Goal: Information Seeking & Learning: Check status

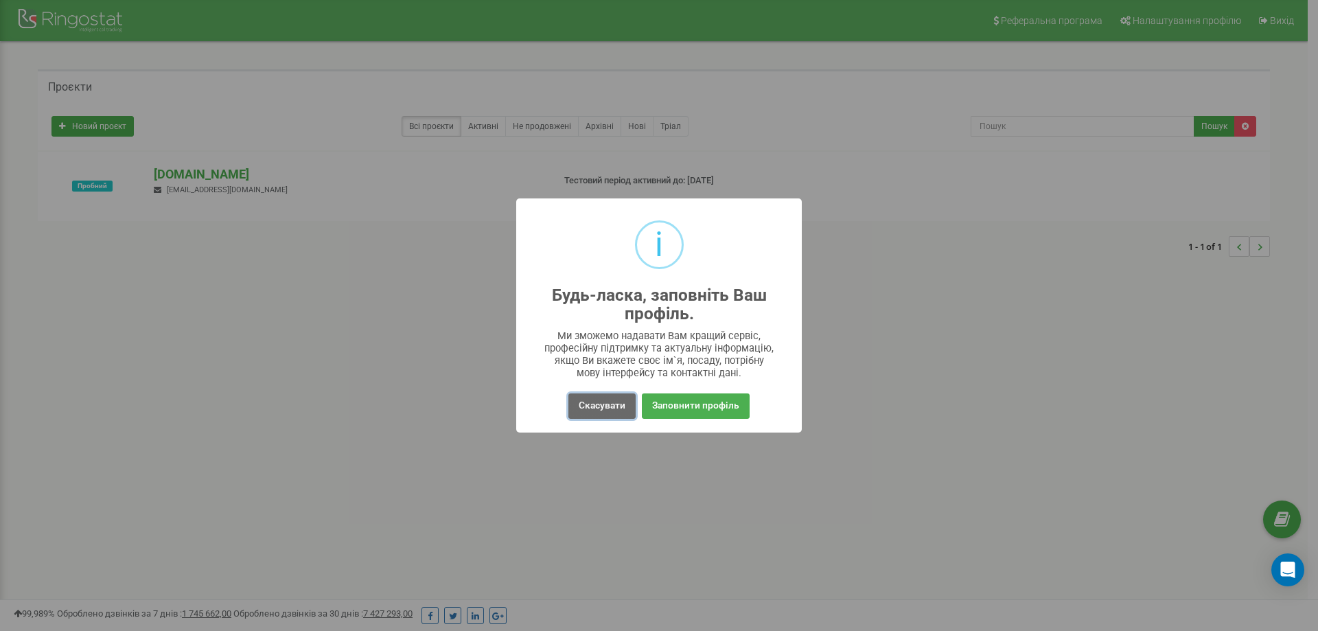
click at [616, 406] on button "Скасувати" at bounding box center [601, 405] width 67 height 25
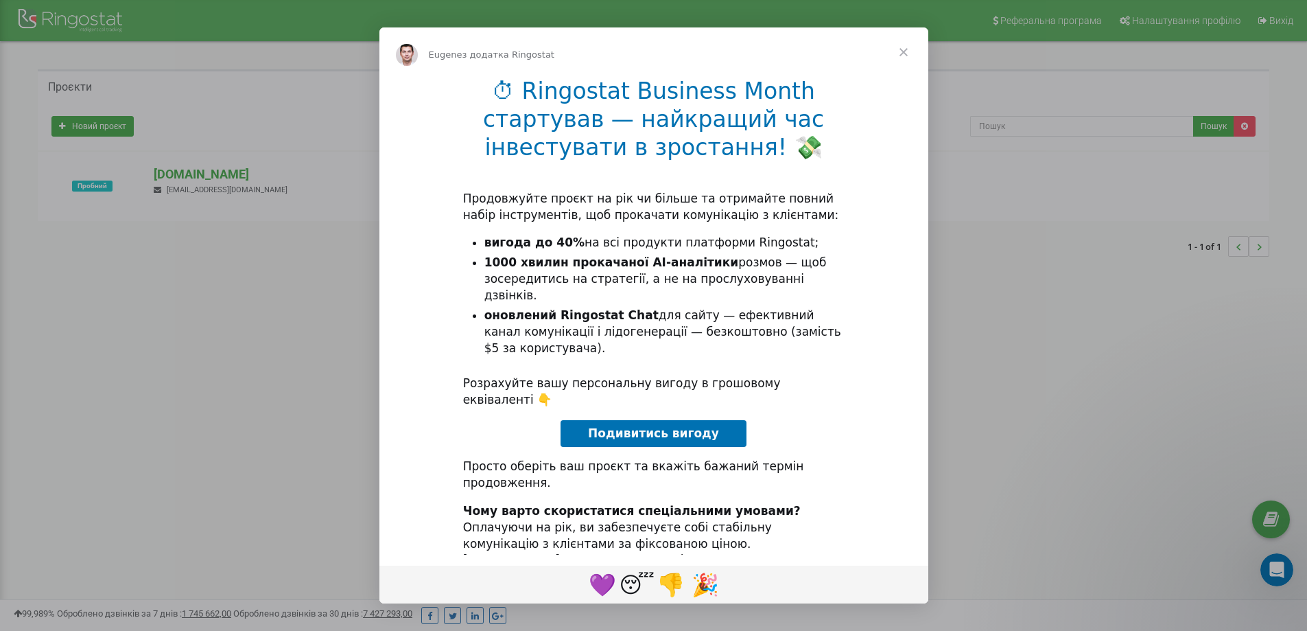
scroll to position [20, 0]
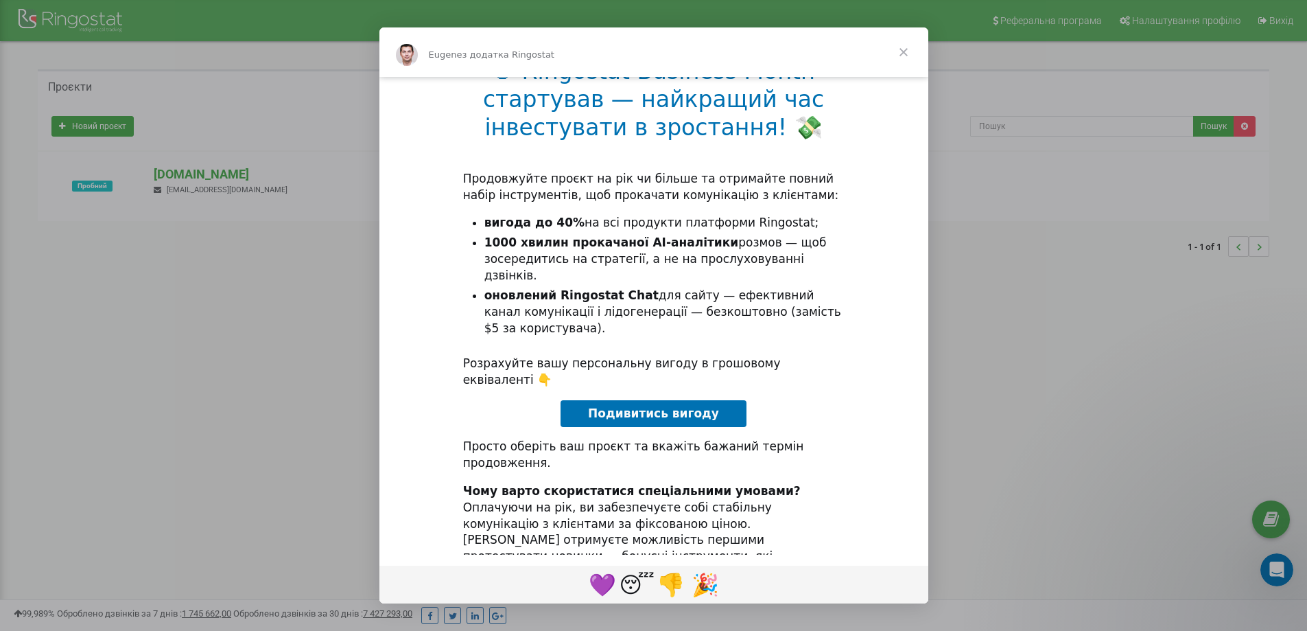
click at [904, 56] on span "Закрити" at bounding box center [903, 51] width 49 height 49
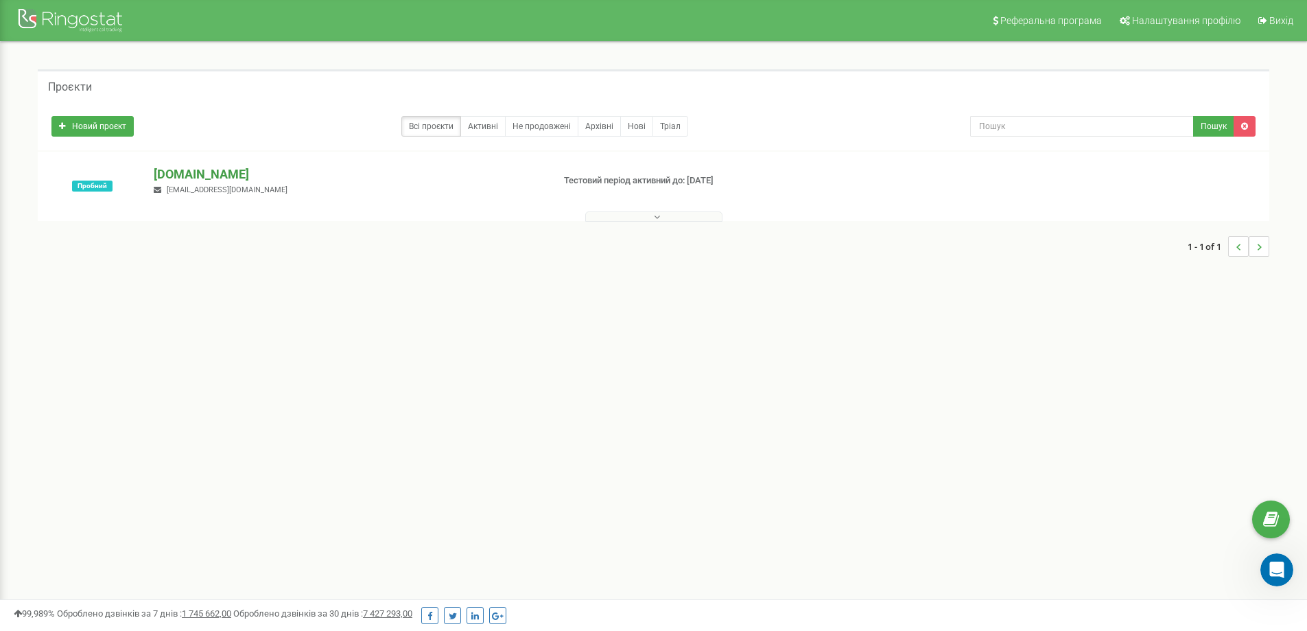
click at [167, 172] on p "[DOMAIN_NAME]" at bounding box center [348, 174] width 388 height 18
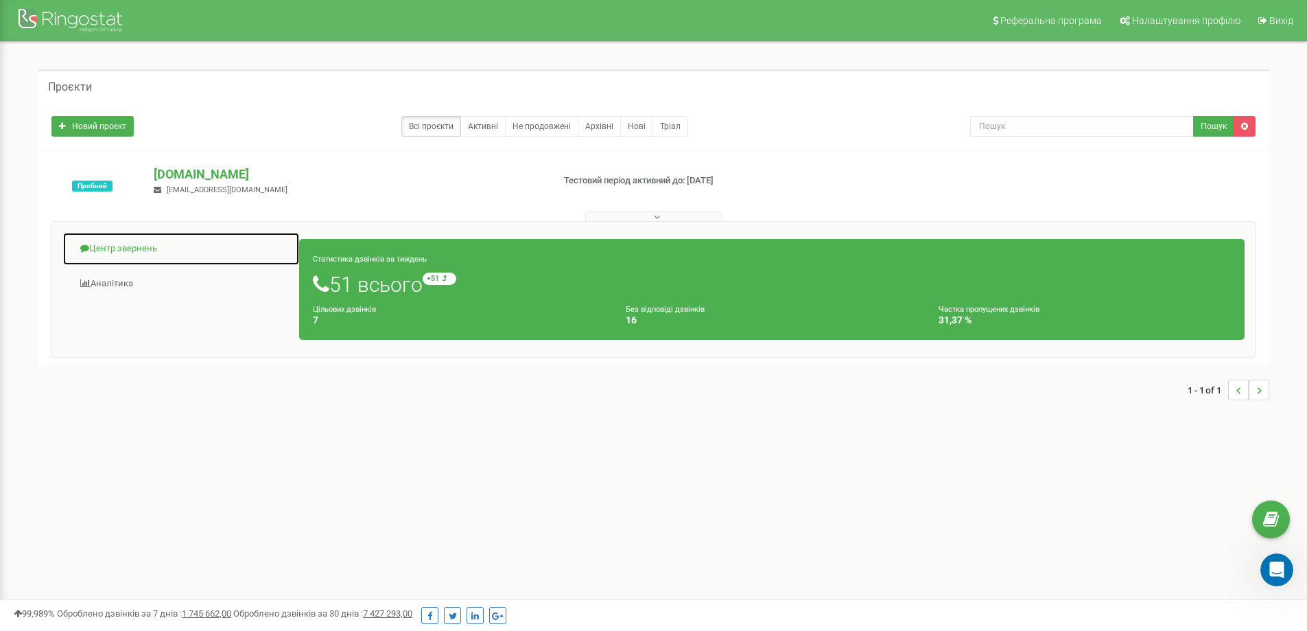
click at [134, 240] on link "Центр звернень" at bounding box center [180, 249] width 237 height 34
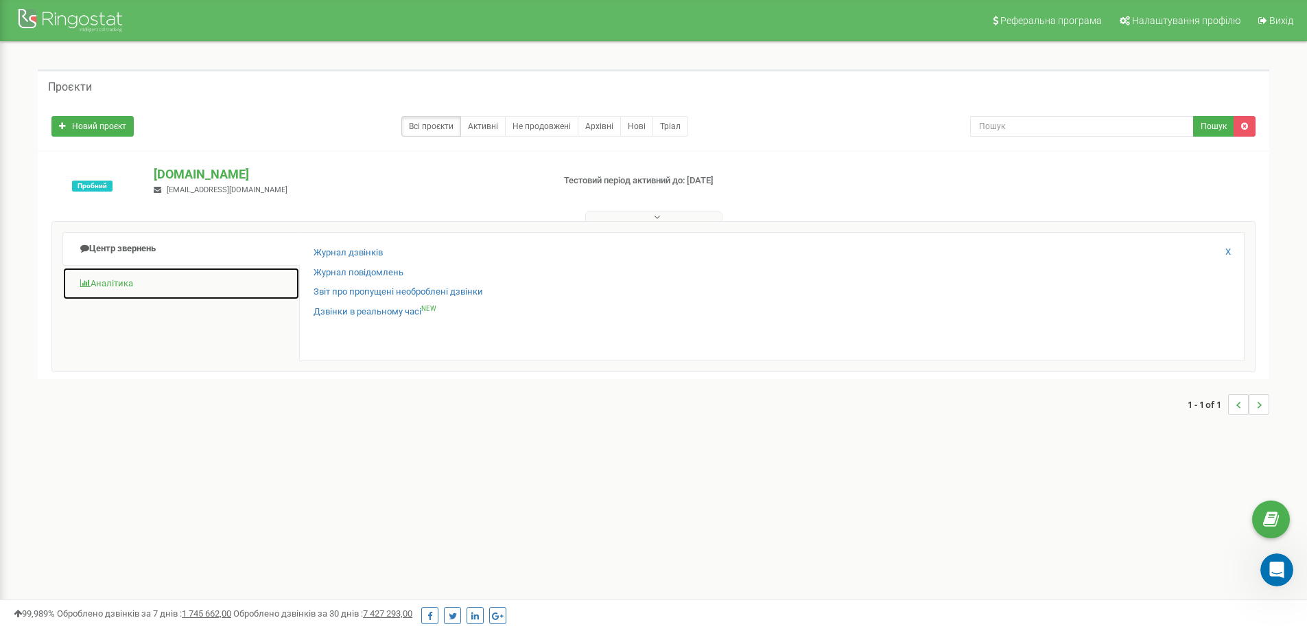
click at [121, 285] on link "Аналiтика" at bounding box center [180, 284] width 237 height 34
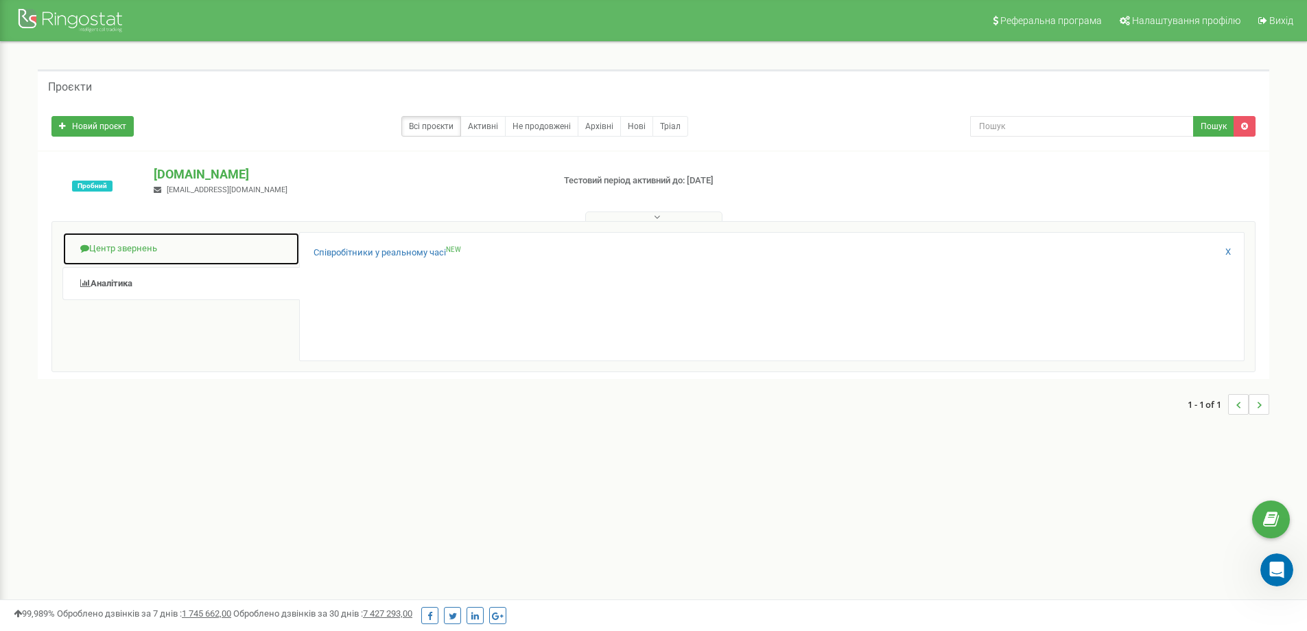
click at [110, 250] on link "Центр звернень" at bounding box center [180, 249] width 237 height 34
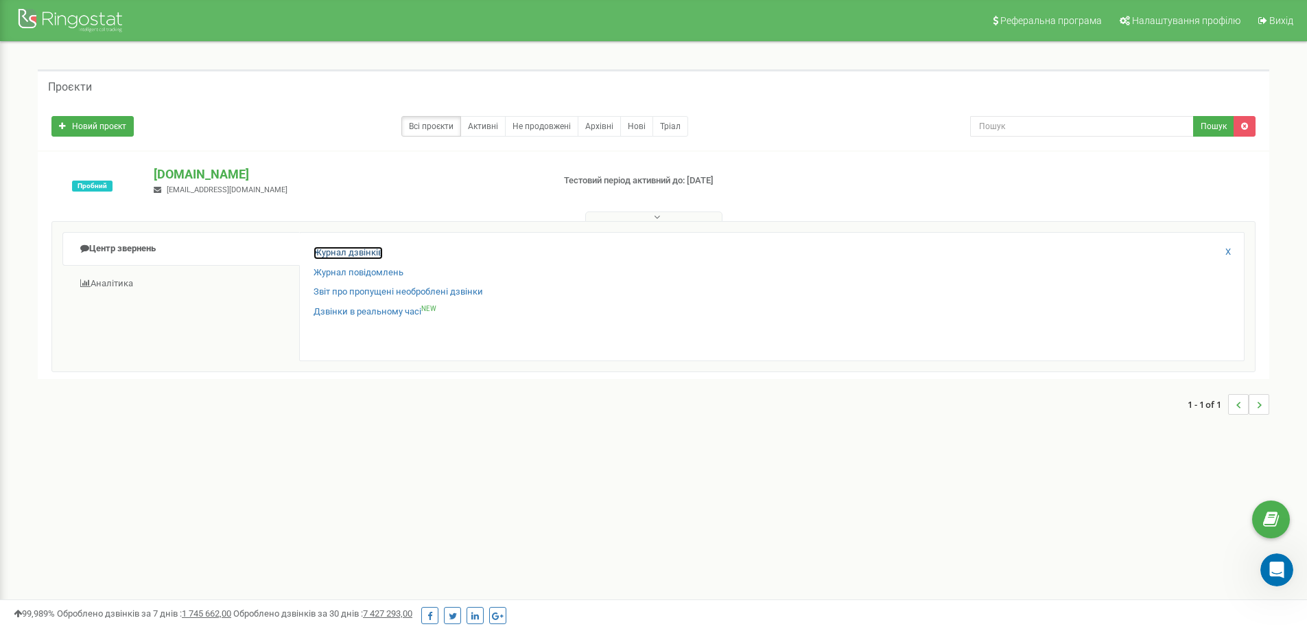
click at [338, 253] on link "Журнал дзвінків" at bounding box center [348, 252] width 69 height 13
